Goal: Obtain resource: Obtain resource

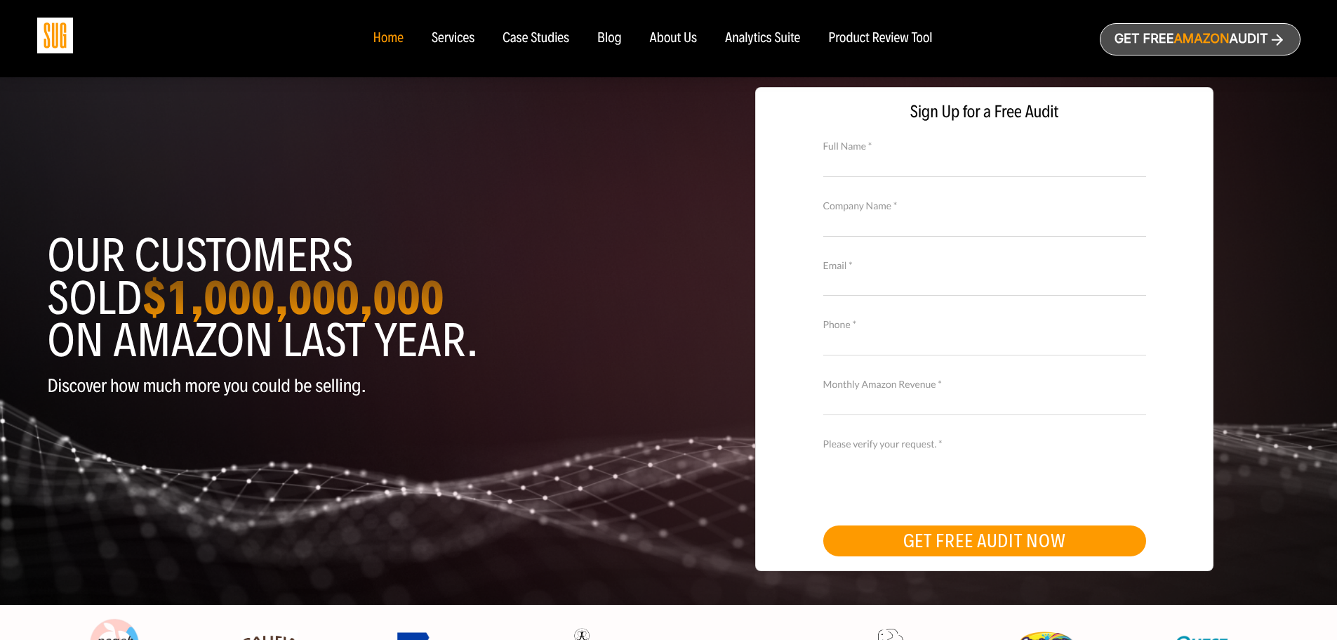
click at [464, 34] on div "Services" at bounding box center [453, 38] width 43 height 15
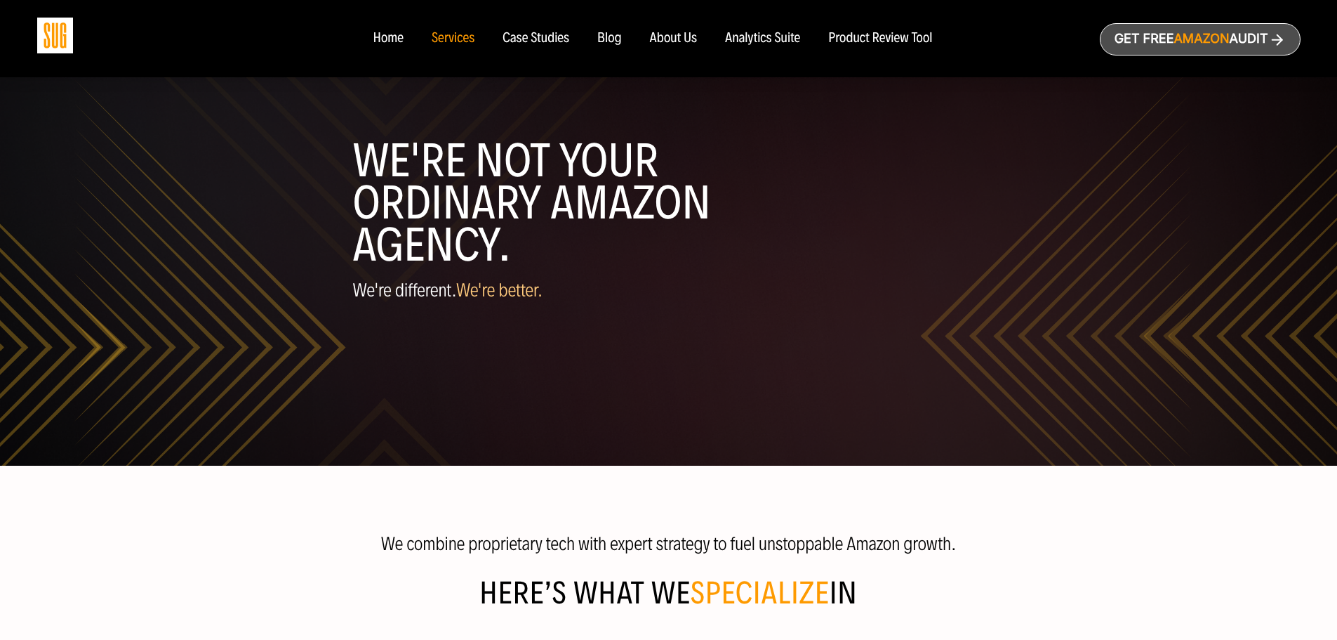
click at [868, 44] on div "Product Review Tool" at bounding box center [880, 38] width 104 height 15
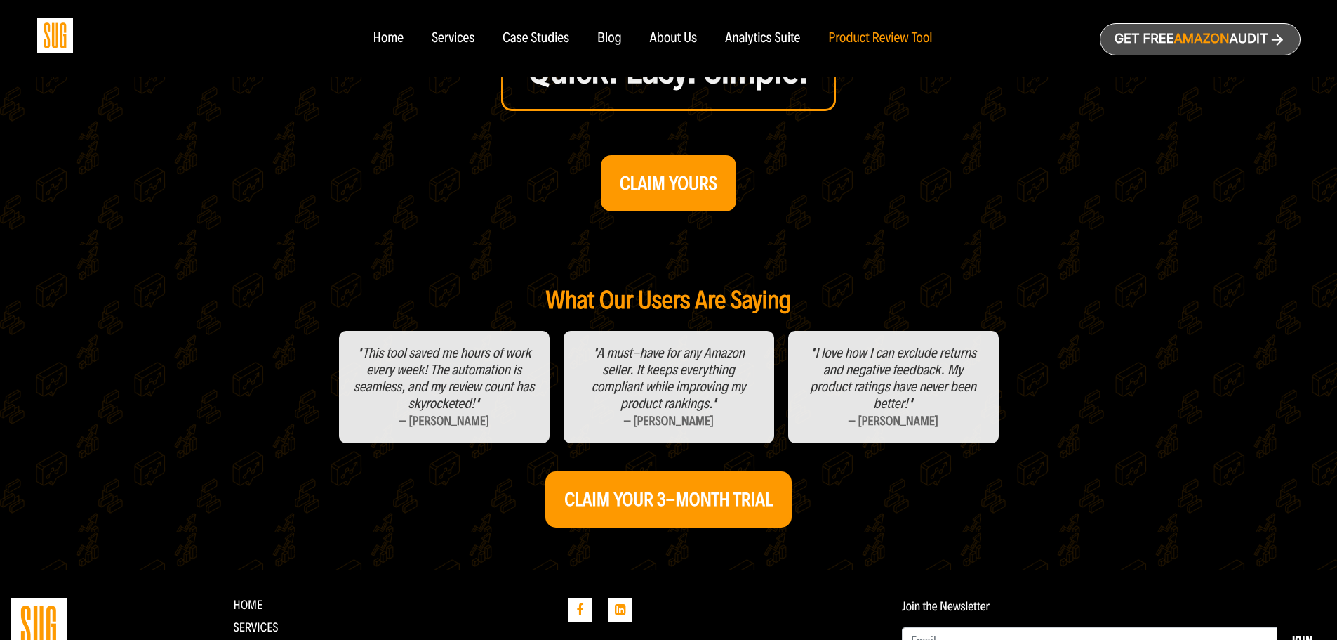
scroll to position [491, 0]
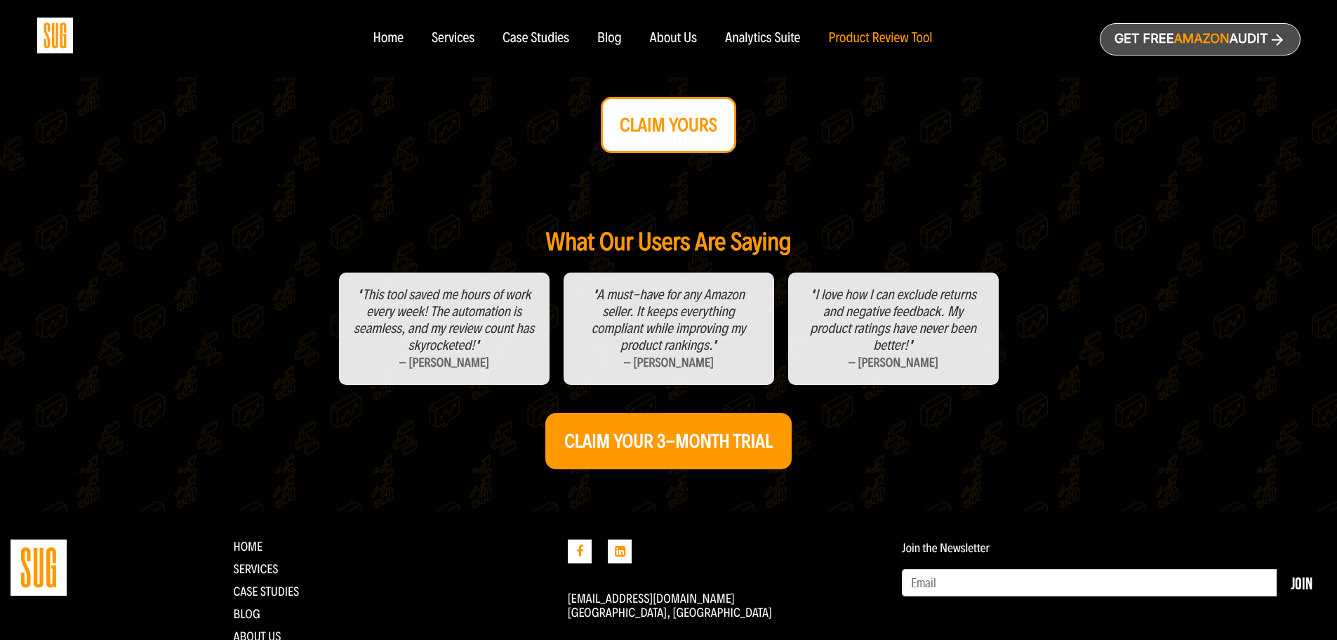
click at [690, 135] on strong "CLAIM YOURS" at bounding box center [669, 125] width 98 height 22
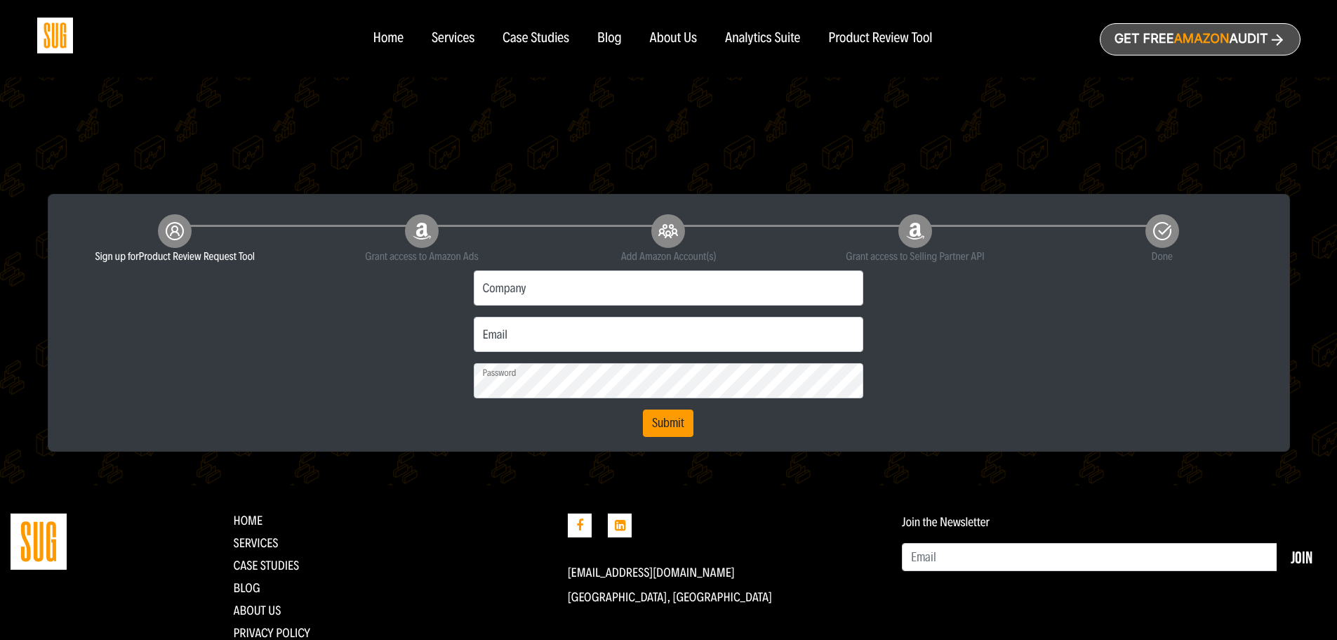
scroll to position [324, 0]
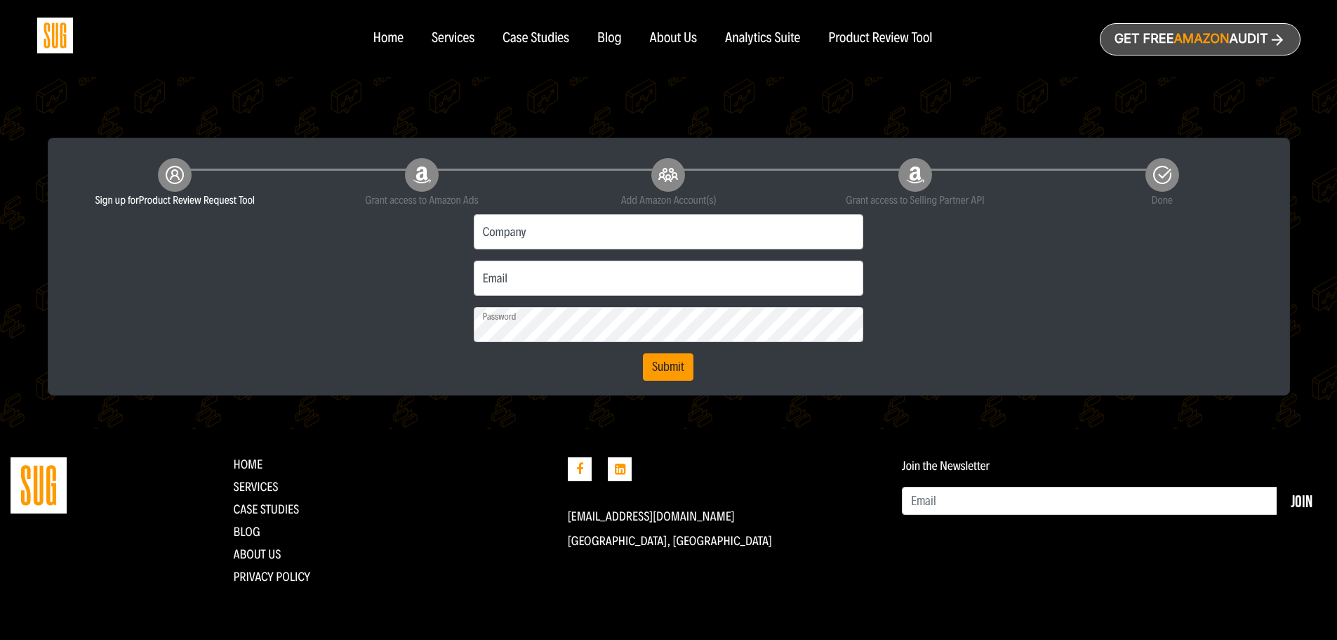
click at [274, 519] on ul "Home Services CASE STUDIES Blog About Us Privacy Policy" at bounding box center [389, 520] width 313 height 126
click at [273, 515] on link "CASE STUDIES" at bounding box center [266, 508] width 66 height 15
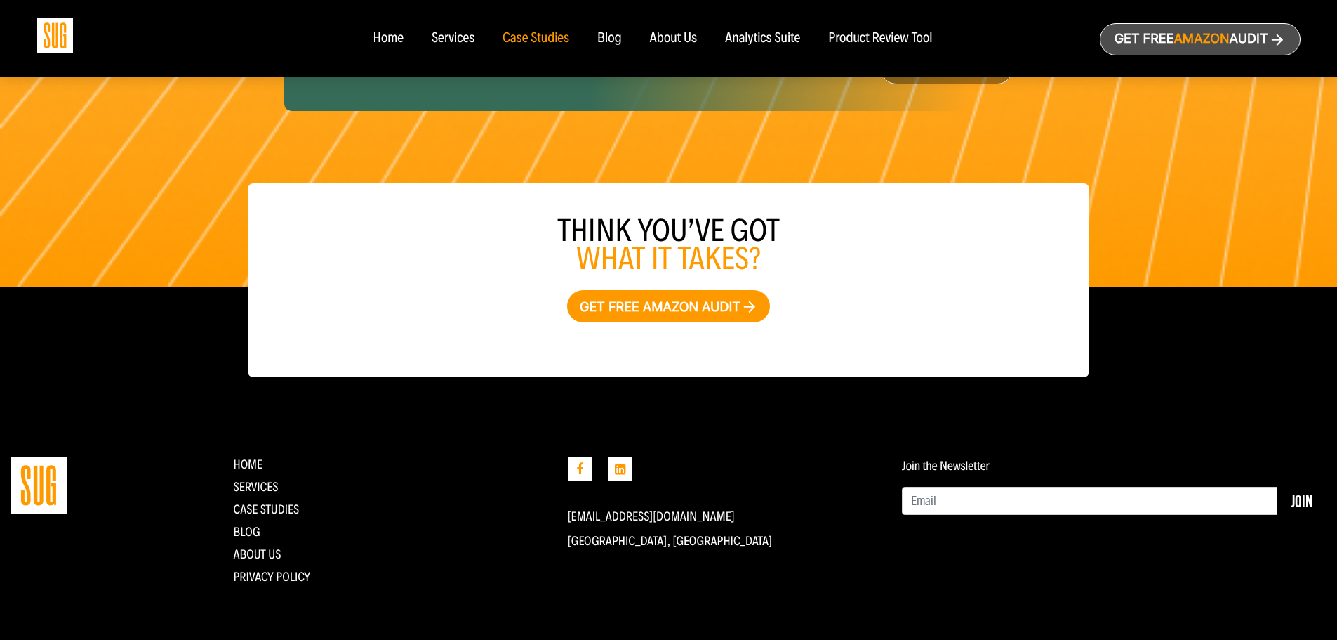
scroll to position [2236, 0]
